Goal: Task Accomplishment & Management: Complete application form

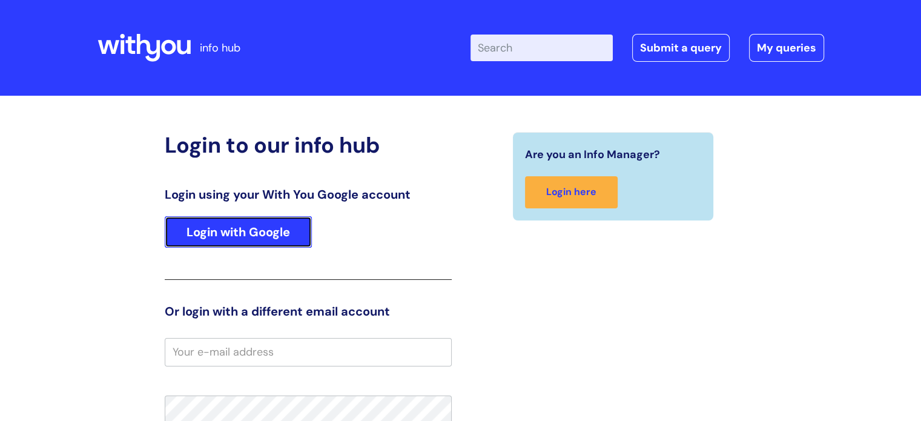
click at [208, 233] on link "Login with Google" at bounding box center [238, 231] width 147 height 31
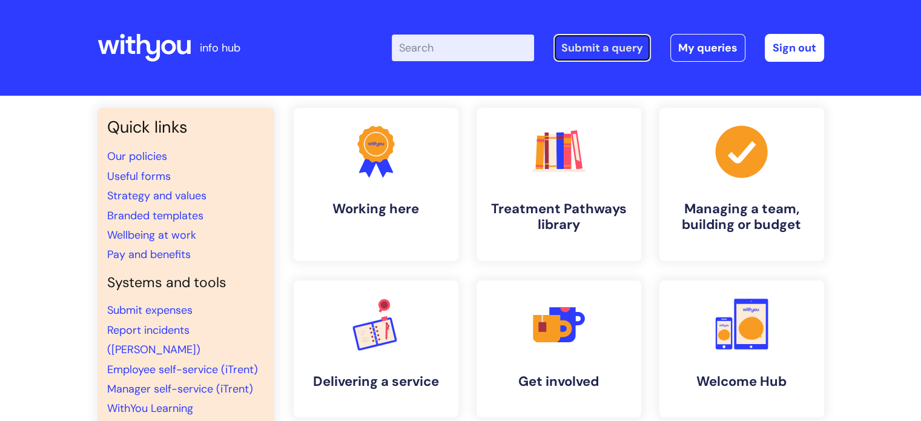
click at [618, 50] on link "Submit a query" at bounding box center [603, 48] width 98 height 28
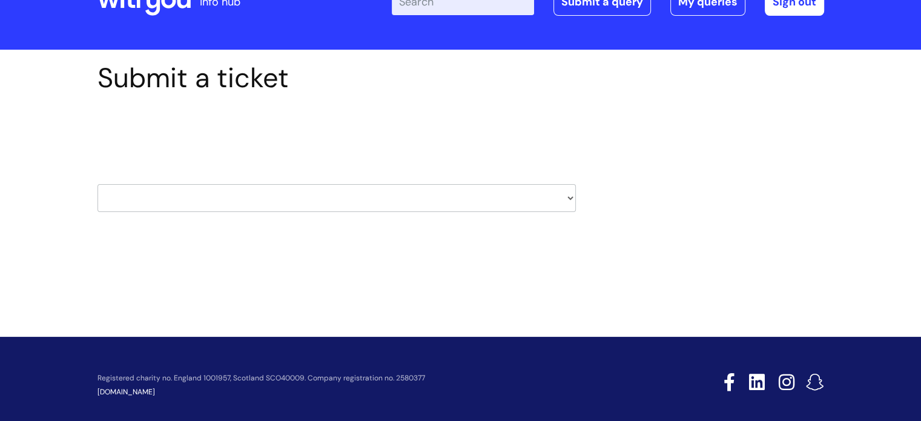
scroll to position [46, 0]
click at [558, 196] on select "HR / People IT and Support Clinical Drug Alerts Finance Accounts Data Support T…" at bounding box center [337, 198] width 478 height 28
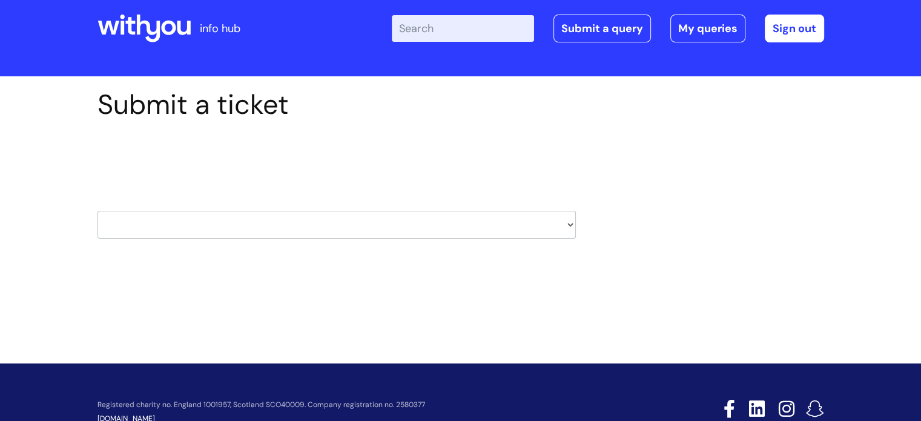
scroll to position [0, 0]
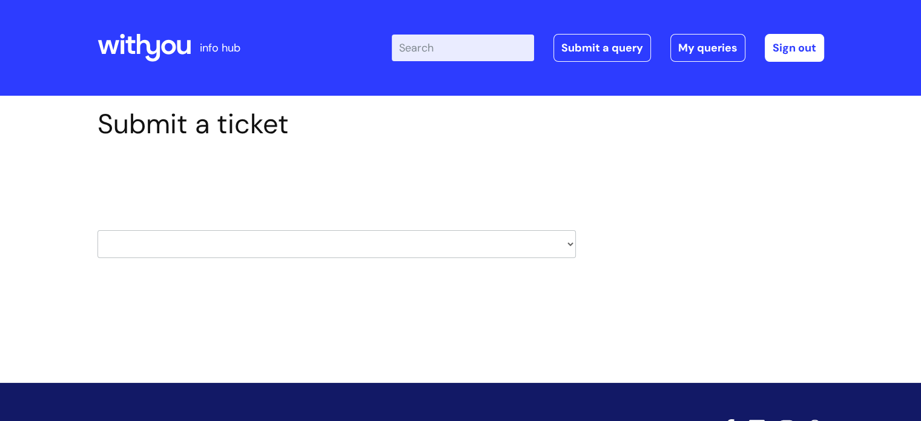
click at [566, 250] on select "HR / People IT and Support Clinical Drug Alerts Finance Accounts Data Support T…" at bounding box center [337, 244] width 478 height 28
select select "learning_and_development"
click at [98, 230] on select "HR / People IT and Support Clinical Drug Alerts Finance Accounts Data Support T…" at bounding box center [337, 244] width 478 height 28
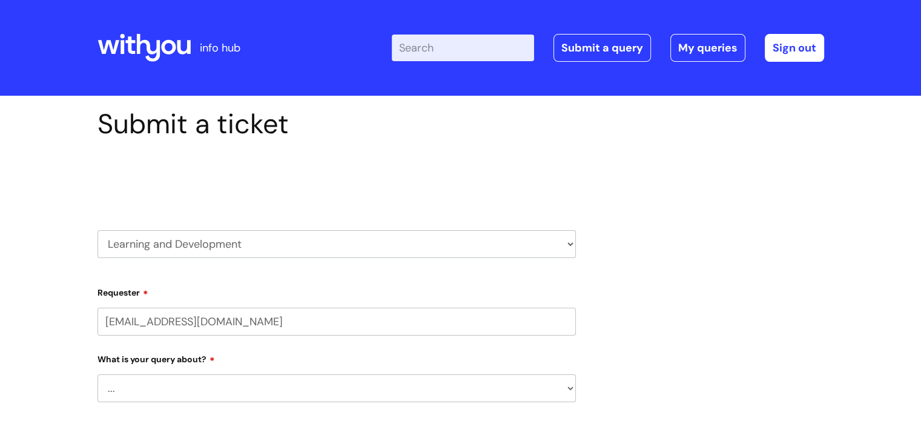
select select "80004418364"
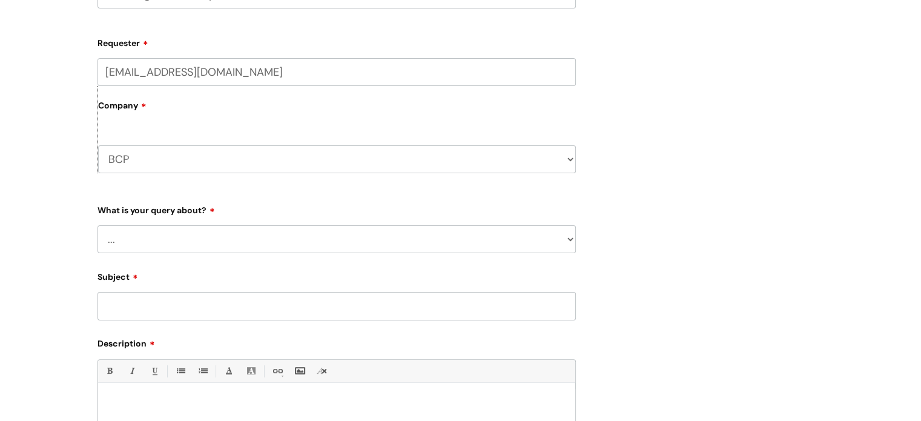
scroll to position [254, 0]
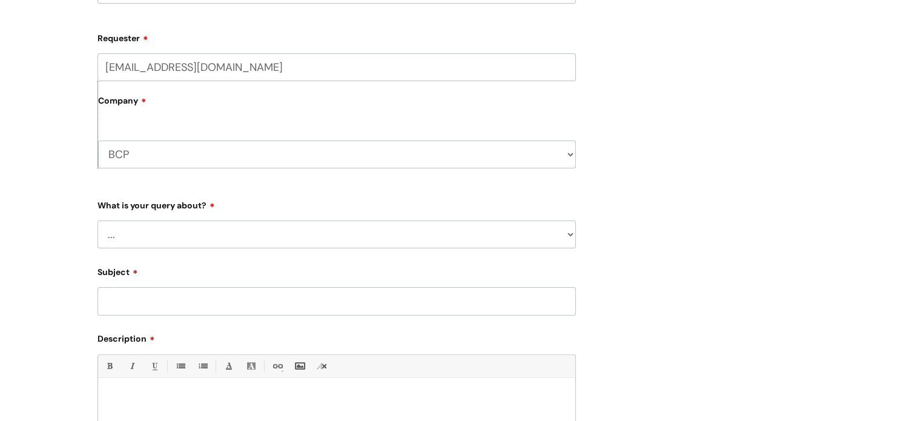
click at [187, 156] on select "BCP WithYou Current Staff" at bounding box center [337, 155] width 478 height 28
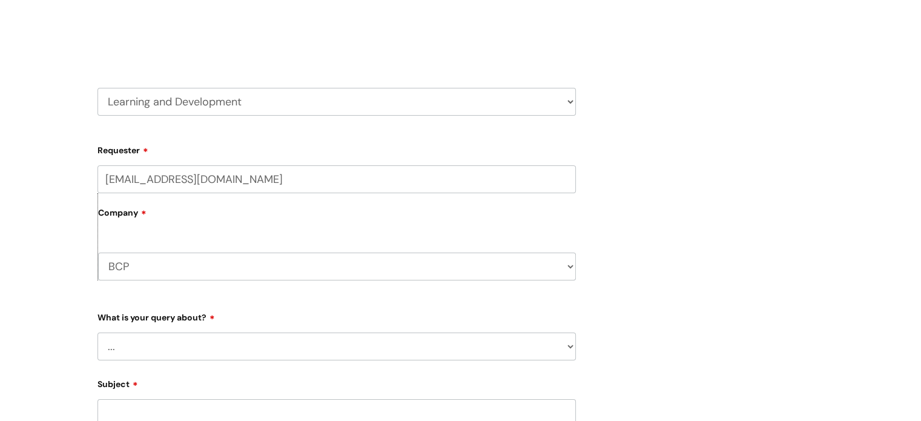
scroll to position [234, 0]
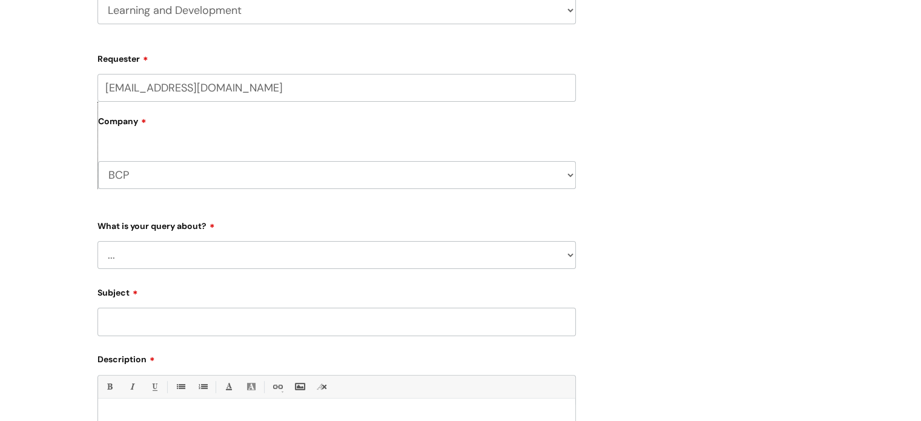
click at [185, 114] on label "Company" at bounding box center [337, 125] width 478 height 27
click at [159, 171] on select "BCP WithYou Current Staff" at bounding box center [337, 175] width 478 height 28
click at [98, 161] on select "BCP WithYou Current Staff" at bounding box center [337, 175] width 478 height 28
click at [158, 252] on select "... Question about a training course or session booking Ask about apprenticeshi…" at bounding box center [337, 255] width 478 height 28
select select "Ask about apprenticeships, courses or qualifications"
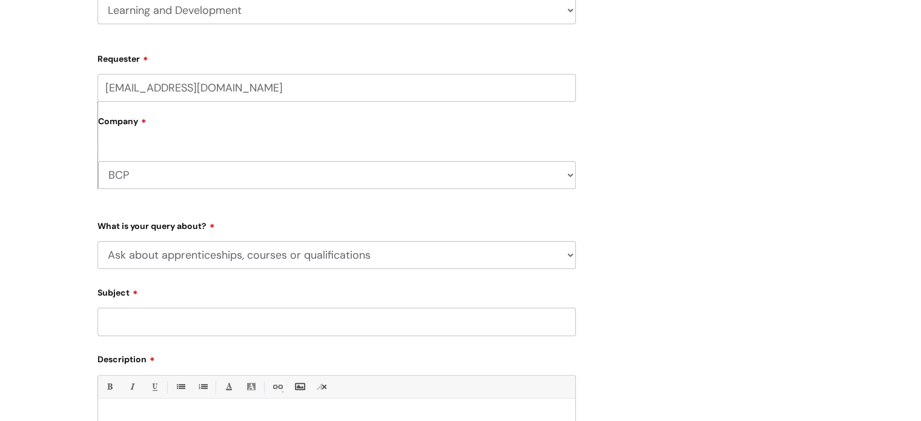
click at [98, 241] on select "... Question about a training course or session booking Ask about apprenticeshi…" at bounding box center [337, 255] width 478 height 28
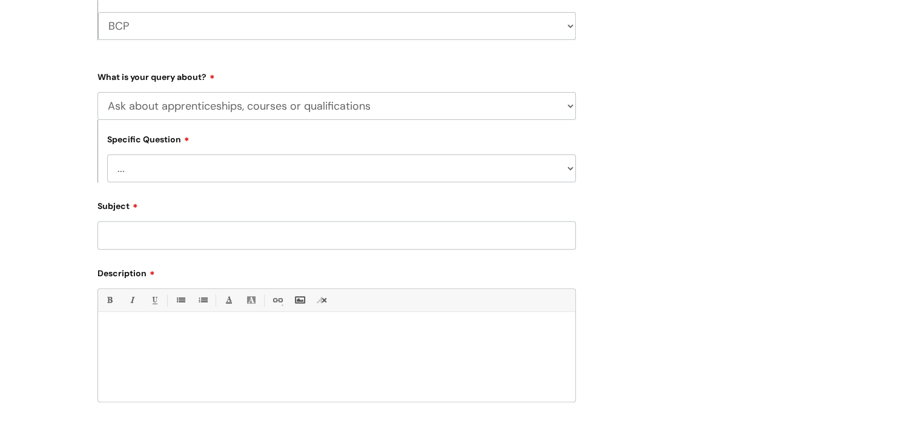
scroll to position [399, 0]
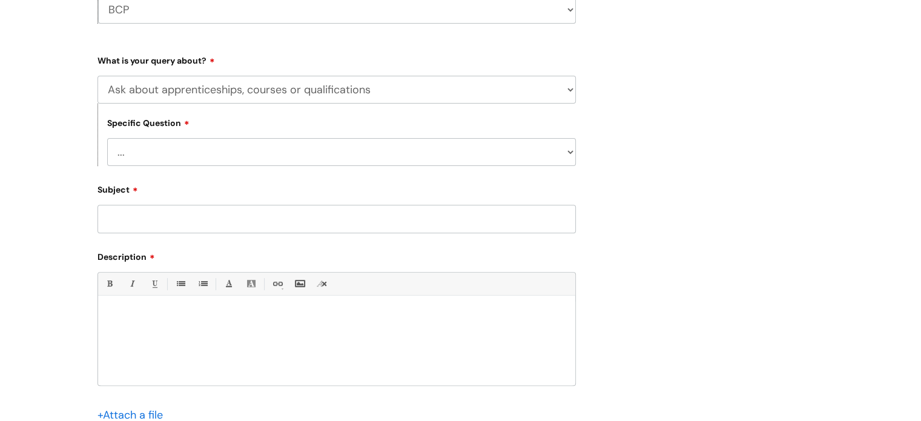
click at [144, 168] on form "Requester nil.pavlov@wearewithyou.org.uk Company BCP WithYou Current Staff Type…" at bounding box center [337, 182] width 478 height 598
click at [149, 155] on select "... External training course enquiry Apprenticeship enquiry Level 3 Tackling Su…" at bounding box center [341, 152] width 469 height 28
select select "Level 3 Tackling Substance Misuse (Gateway qualification) enquiry"
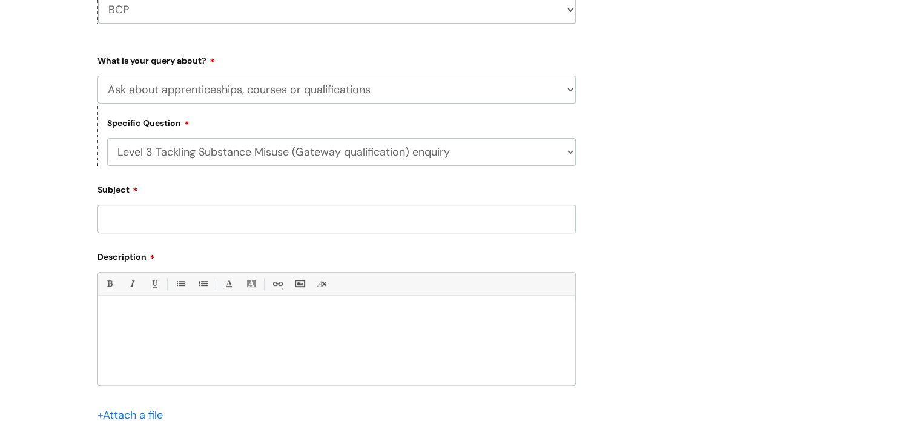
click at [107, 138] on select "... External training course enquiry Apprenticeship enquiry Level 3 Tackling Su…" at bounding box center [341, 152] width 469 height 28
click at [162, 223] on input "Subject" at bounding box center [337, 219] width 478 height 28
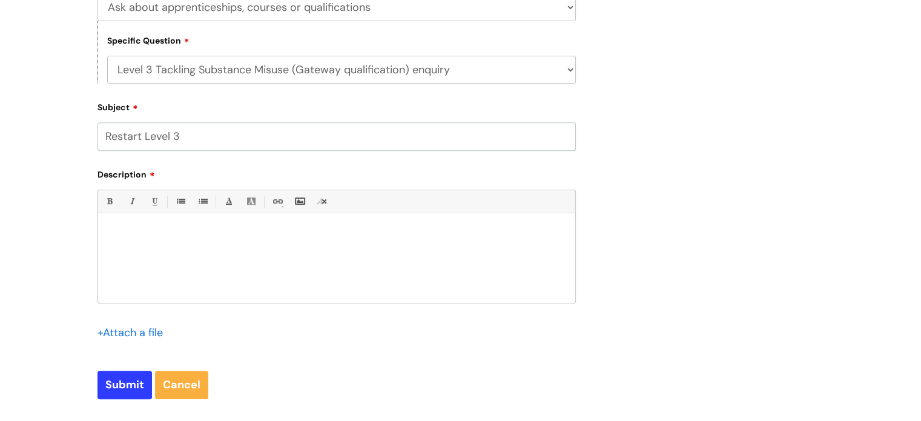
scroll to position [501, 0]
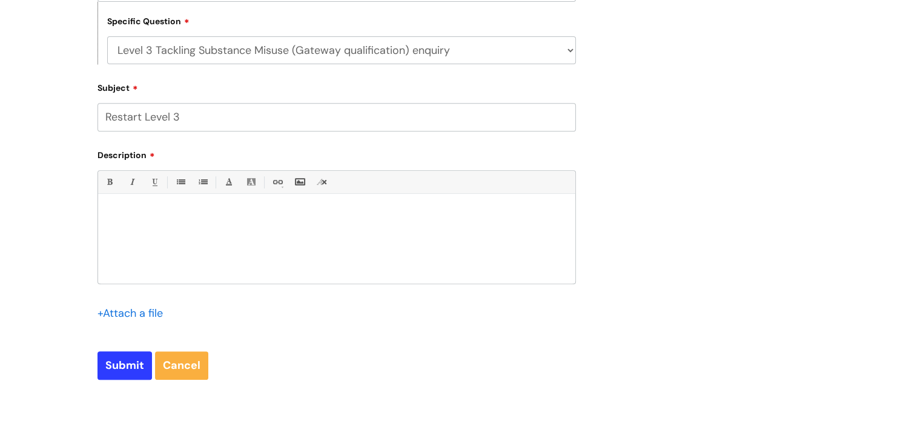
type input "Restart Level 3"
click at [170, 245] on div at bounding box center [336, 242] width 477 height 84
click at [305, 225] on p at bounding box center [336, 225] width 459 height 11
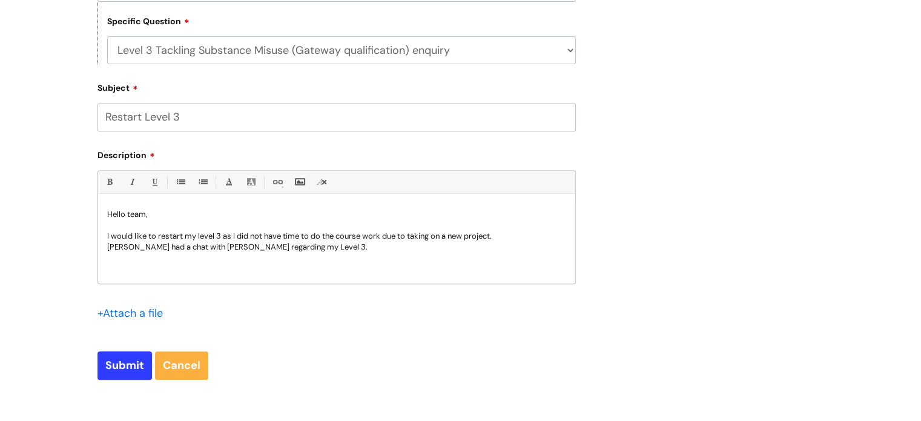
click at [379, 249] on p "Ryan McCormack had a chat with Jane Compton regarding my Level 3." at bounding box center [336, 247] width 459 height 11
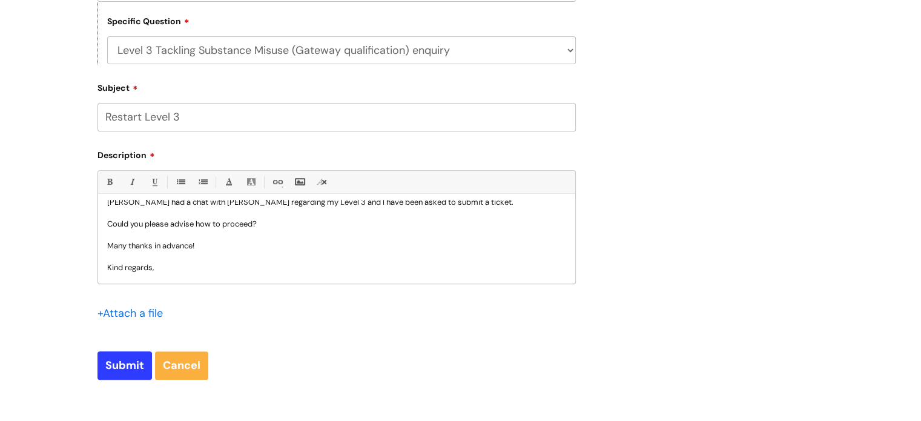
scroll to position [56, 0]
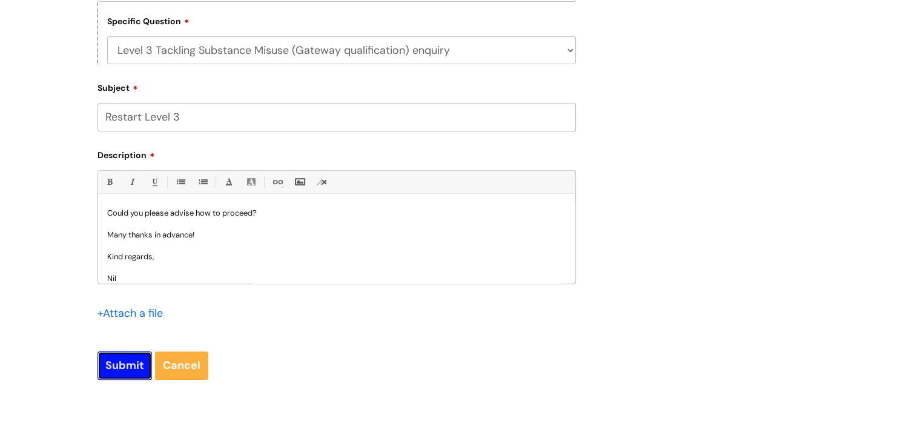
click at [112, 372] on input "Submit" at bounding box center [125, 365] width 55 height 28
type input "Please Wait..."
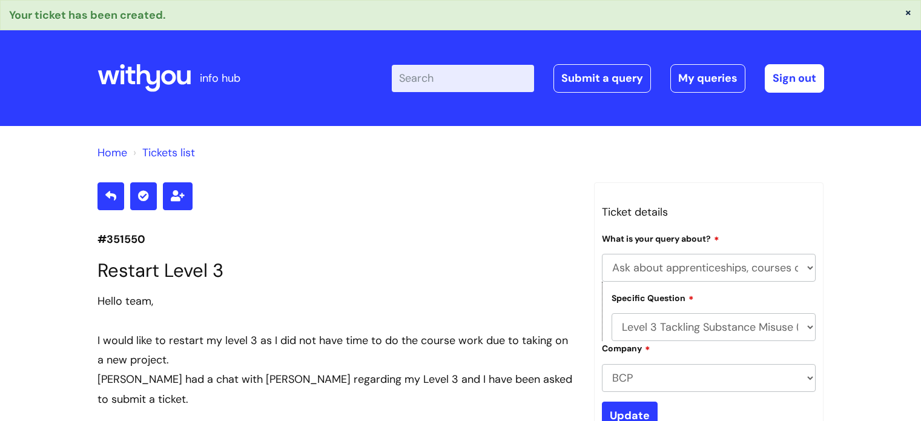
select select "Ask about apprenticeships, courses or qualifications"
select select "Level 3 Tackling Substance Misuse (Gateway qualification) enquiry"
